Goal: Information Seeking & Learning: Learn about a topic

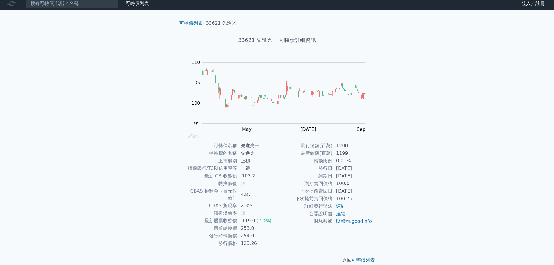
scroll to position [4, 0]
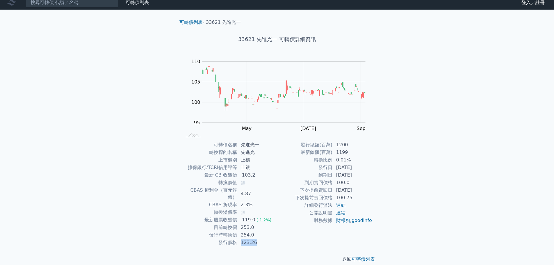
drag, startPoint x: 241, startPoint y: 237, endPoint x: 256, endPoint y: 236, distance: 15.7
click at [256, 239] on td "123.26" at bounding box center [257, 243] width 40 height 8
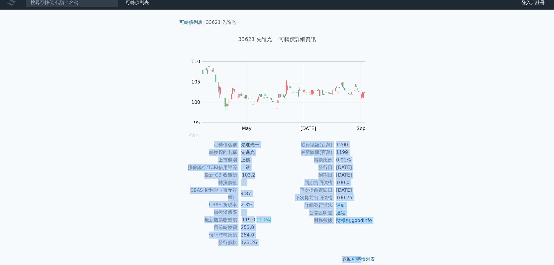
drag, startPoint x: 213, startPoint y: 145, endPoint x: 360, endPoint y: 244, distance: 176.5
click at [360, 244] on div "可轉債列表 › 33621 先進光一 33621 先進光一 可轉債詳細資訊 Zoom Out 104 92 94 96 98 100 115 110 105 …" at bounding box center [277, 141] width 205 height 262
click at [382, 231] on div "可轉債列表 › 33621 先進光一 33621 先進光一 可轉債詳細資訊 Zoom Out 104 92 94 96 98 100 115 110 105 …" at bounding box center [277, 141] width 223 height 262
drag, startPoint x: 345, startPoint y: 237, endPoint x: 239, endPoint y: 184, distance: 118.3
click at [183, 156] on div "可轉債列表 › 33621 先進光一 33621 先進光一 可轉債詳細資訊 Zoom Out 104 92 94 96 98 100 115 110 105 …" at bounding box center [277, 141] width 223 height 262
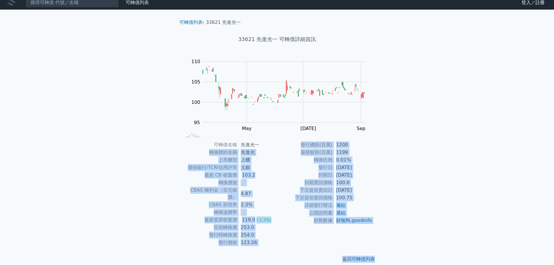
click at [244, 186] on td "無" at bounding box center [257, 183] width 40 height 8
drag, startPoint x: 216, startPoint y: 146, endPoint x: 308, endPoint y: 230, distance: 125.8
click at [308, 230] on div "可轉債名稱 先進光一 轉換標的名稱 先進光 上市櫃別 上櫃 擔保銀行/TCRI信用評等 土銀 最新 CB 收盤價 103.2 轉換價值 無 CBAS 權利金（…" at bounding box center [277, 193] width 205 height 105
copy div "lorem ipsu dolors ame cons ad elit/SEDDoeiu te in UT lab 202.7 etdo m ALIQ eni（…"
